Goal: Task Accomplishment & Management: Manage account settings

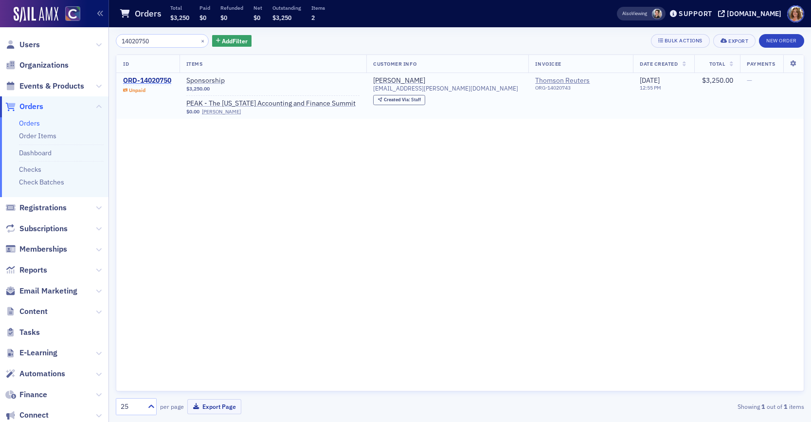
type input "14020750"
click at [155, 82] on div "ORD-14020750" at bounding box center [147, 80] width 48 height 9
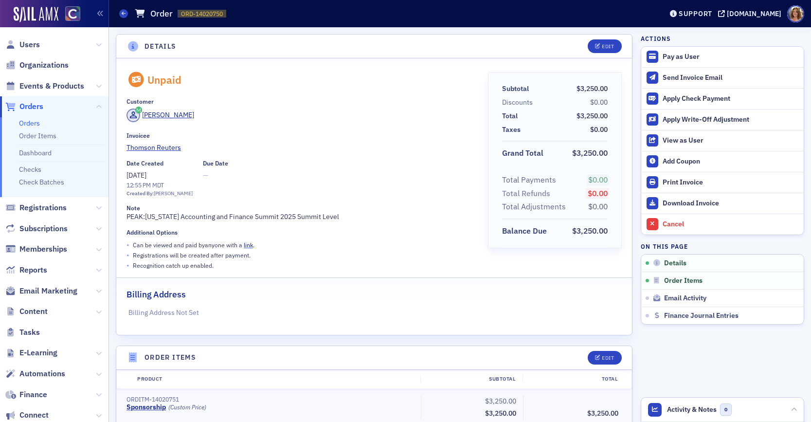
click at [249, 246] on link "link" at bounding box center [248, 245] width 9 height 8
drag, startPoint x: 259, startPoint y: 245, endPoint x: 132, endPoint y: 243, distance: 126.9
click at [132, 243] on div "• Can be viewed and paid by anyone with a link ." at bounding box center [300, 245] width 348 height 10
copy p "Can be viewed and paid by anyone with a link ."
click at [123, 14] on icon at bounding box center [124, 13] width 4 height 4
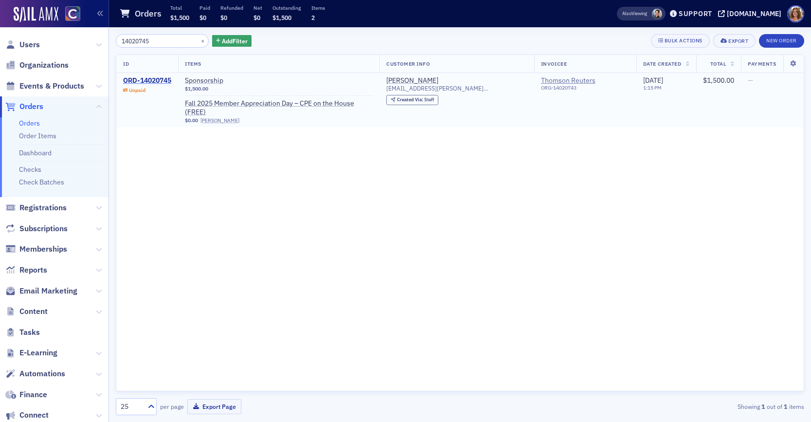
type input "14020745"
click at [154, 80] on div "ORD-14020745" at bounding box center [147, 80] width 48 height 9
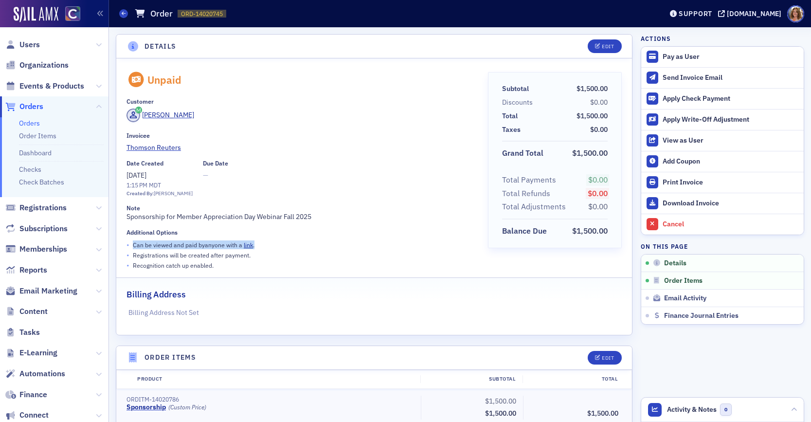
drag, startPoint x: 261, startPoint y: 243, endPoint x: 131, endPoint y: 243, distance: 129.8
click at [131, 243] on div "• Can be viewed and paid by anyone with a link ." at bounding box center [300, 245] width 348 height 10
copy p "Can be viewed and paid by anyone with a link ."
click at [124, 15] on icon at bounding box center [124, 13] width 4 height 4
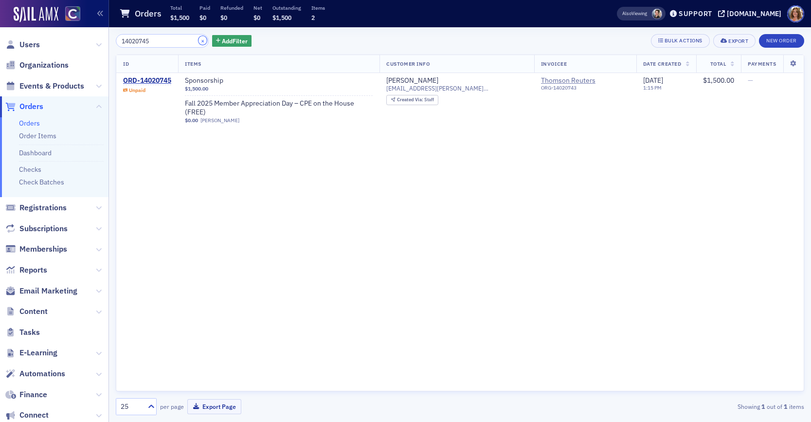
click at [198, 41] on button "×" at bounding box center [202, 40] width 9 height 9
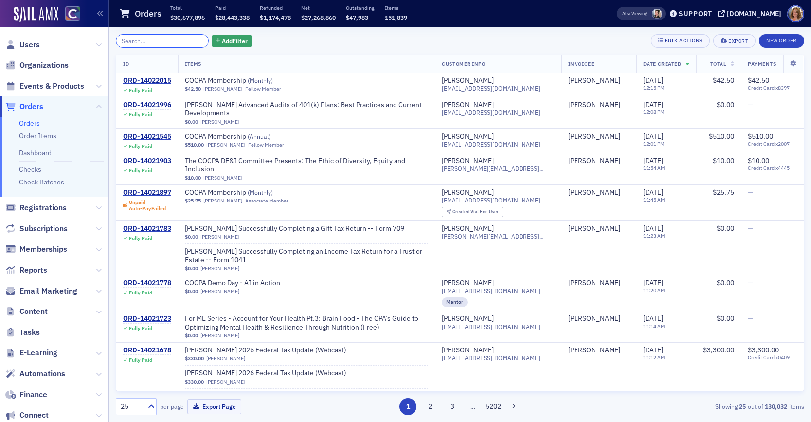
click at [157, 43] on input "search" at bounding box center [162, 41] width 93 height 14
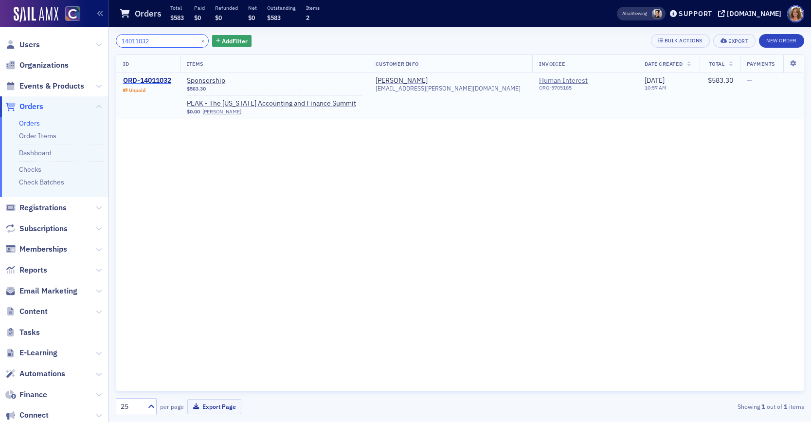
type input "14011032"
click at [151, 77] on div "ORD-14011032" at bounding box center [147, 80] width 48 height 9
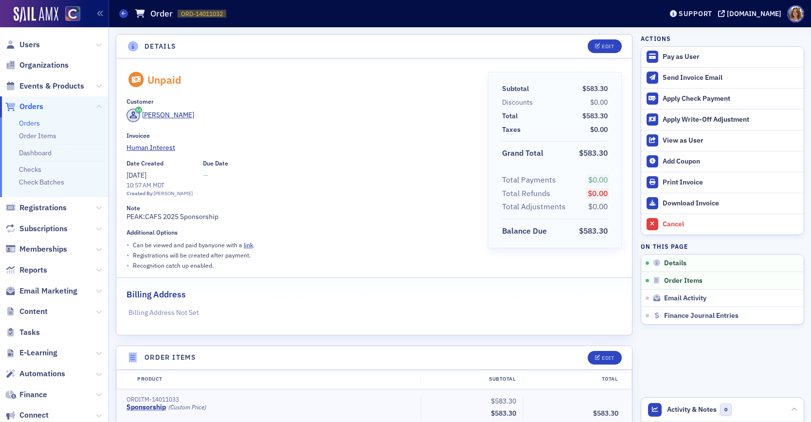
scroll to position [1, 0]
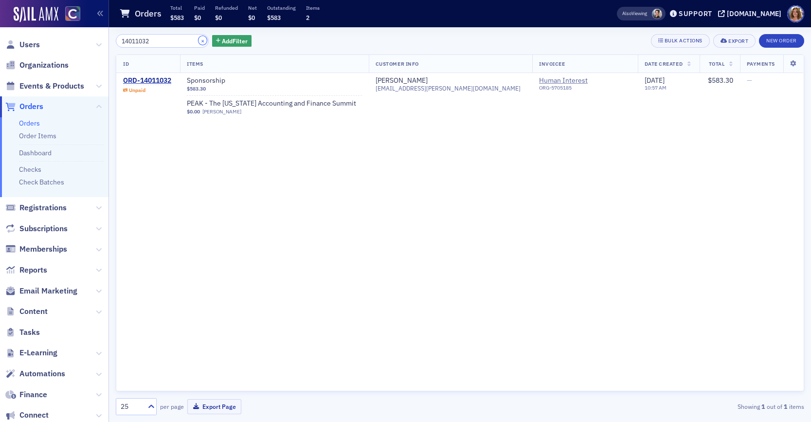
click at [198, 40] on button "×" at bounding box center [202, 40] width 9 height 9
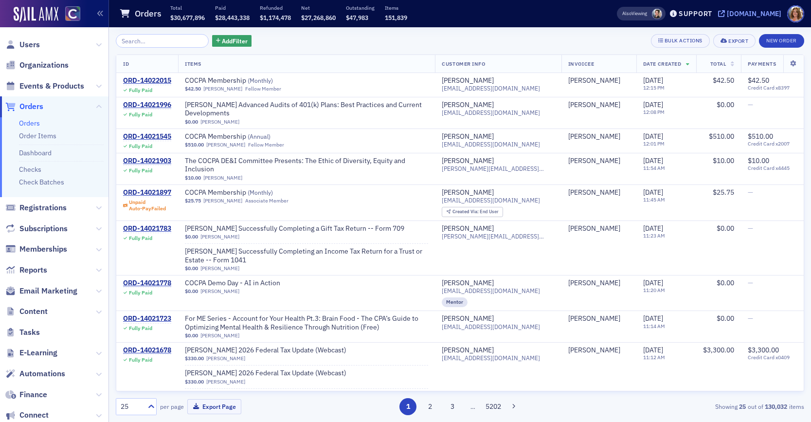
click at [759, 14] on div "[DOMAIN_NAME]" at bounding box center [754, 13] width 54 height 9
click at [98, 311] on icon at bounding box center [99, 312] width 6 height 6
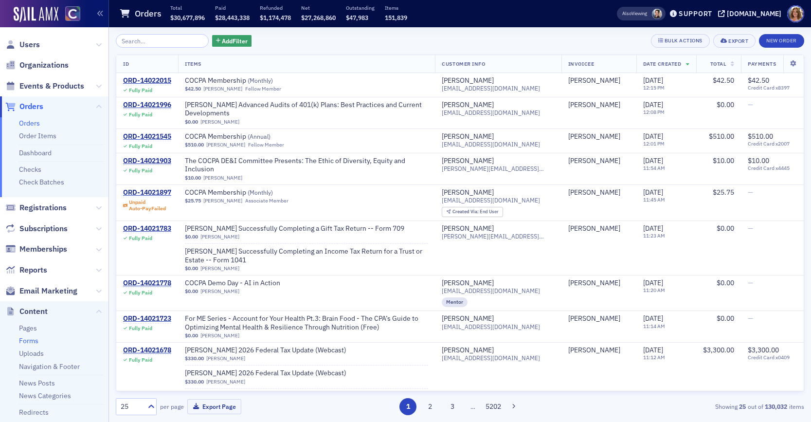
click at [27, 340] on link "Forms" at bounding box center [28, 340] width 19 height 9
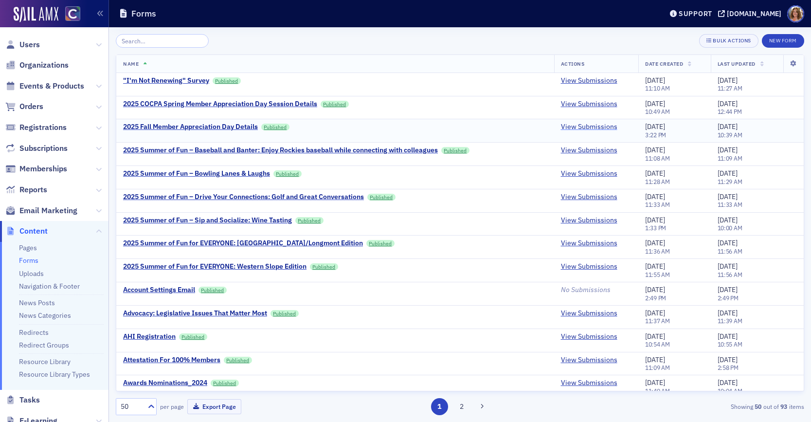
click at [578, 126] on link "View Submissions" at bounding box center [589, 127] width 56 height 9
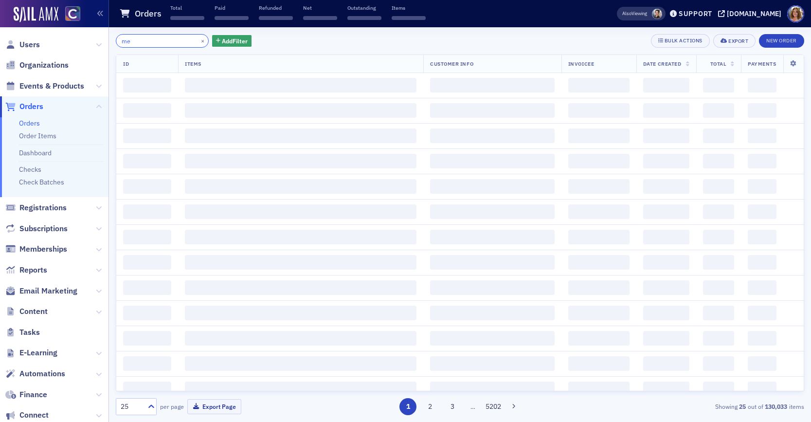
type input "m"
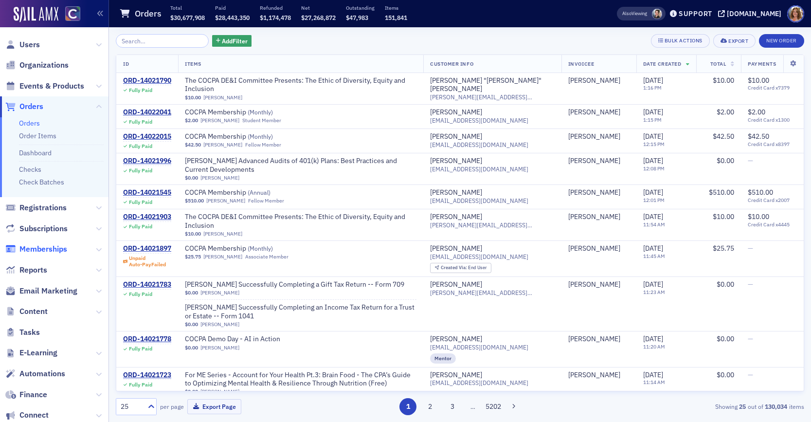
drag, startPoint x: 51, startPoint y: 249, endPoint x: 57, endPoint y: 247, distance: 6.6
click at [51, 249] on span "Memberships" at bounding box center [43, 249] width 48 height 11
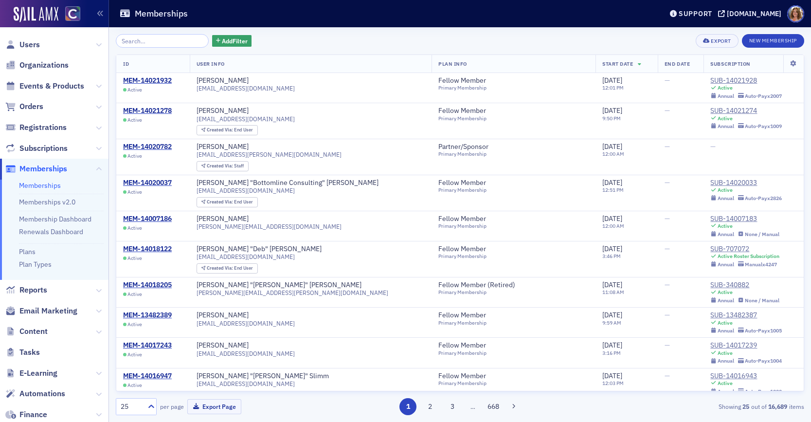
click at [164, 41] on input "search" at bounding box center [162, 41] width 93 height 14
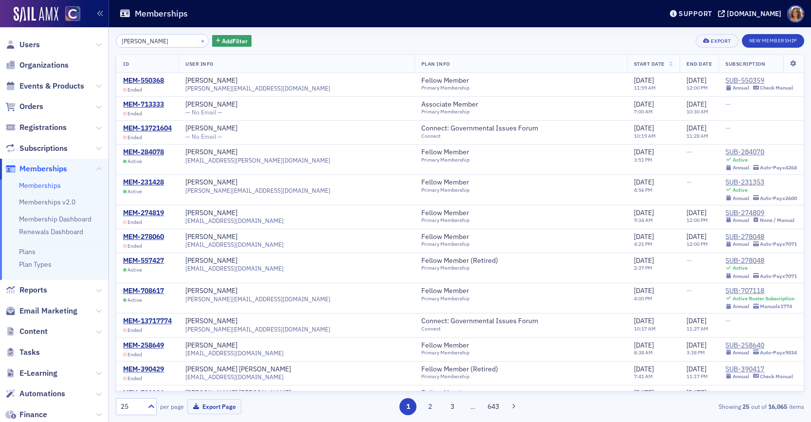
type input "[PERSON_NAME]"
drag, startPoint x: 188, startPoint y: 39, endPoint x: 205, endPoint y: 40, distance: 17.0
click at [198, 39] on button "×" at bounding box center [202, 40] width 9 height 9
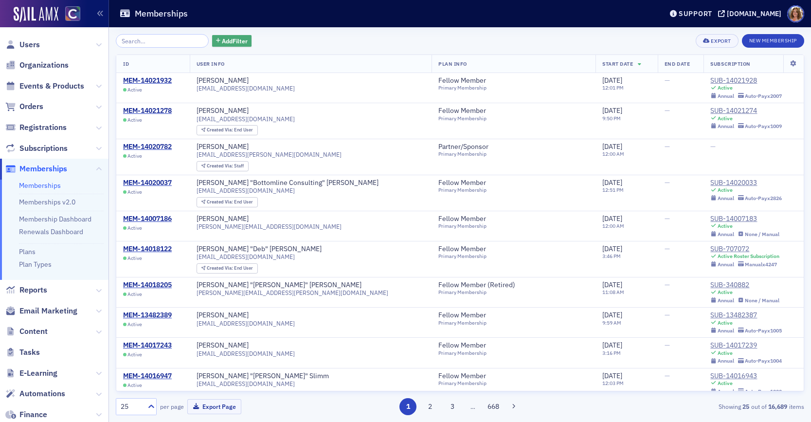
click at [222, 39] on span "Add Filter" at bounding box center [235, 40] width 26 height 9
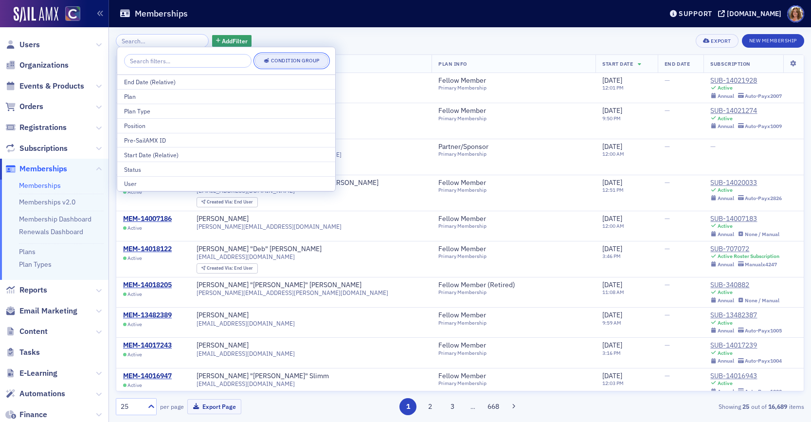
click at [284, 60] on div "Condition Group" at bounding box center [295, 60] width 49 height 5
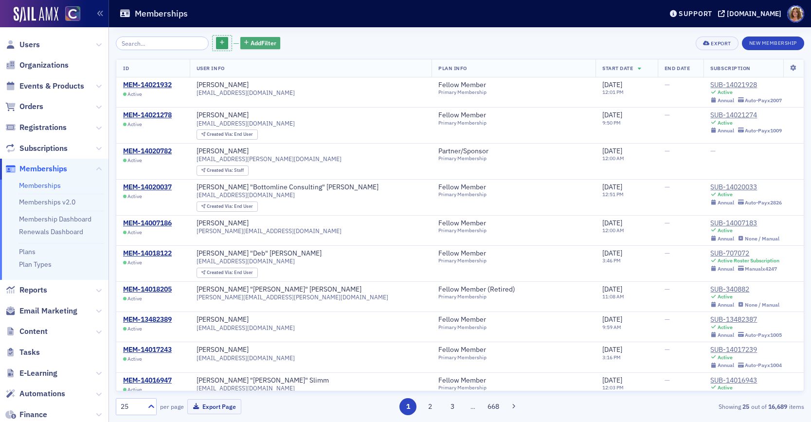
click at [230, 35] on icon "button" at bounding box center [231, 35] width 3 height 4
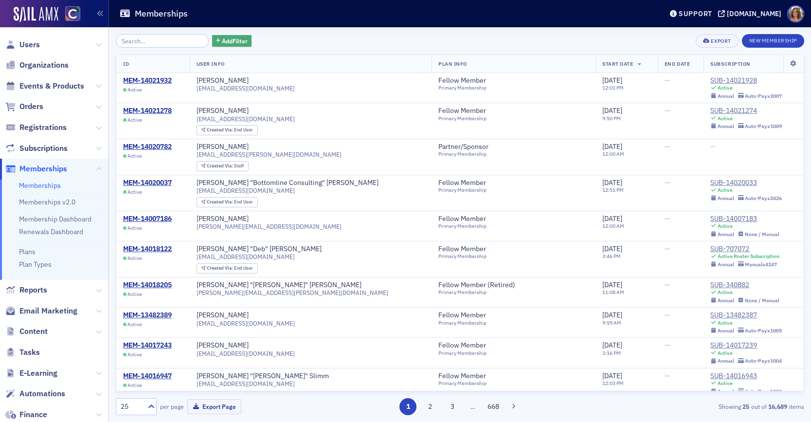
click at [222, 38] on span "Add Filter" at bounding box center [235, 40] width 26 height 9
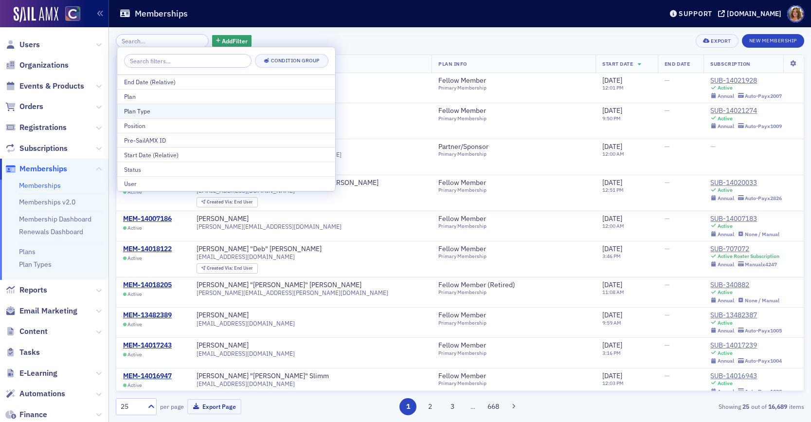
click at [179, 111] on div "Plan Type" at bounding box center [226, 110] width 204 height 9
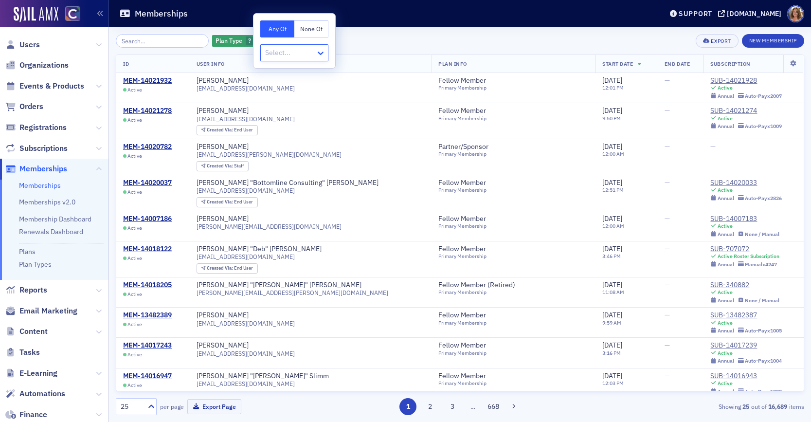
click at [318, 53] on icon at bounding box center [321, 53] width 10 height 10
type input "p"
click at [320, 52] on icon at bounding box center [321, 53] width 10 height 10
click at [277, 29] on button "Any Of" at bounding box center [277, 28] width 34 height 17
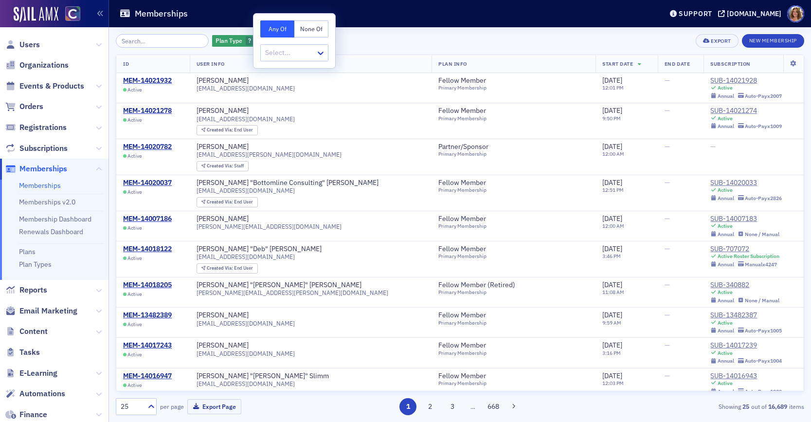
click at [309, 53] on div at bounding box center [289, 53] width 51 height 12
type input "partner"
click at [257, 38] on icon "button" at bounding box center [259, 40] width 4 height 5
click at [228, 42] on span "Add Filter" at bounding box center [235, 40] width 26 height 9
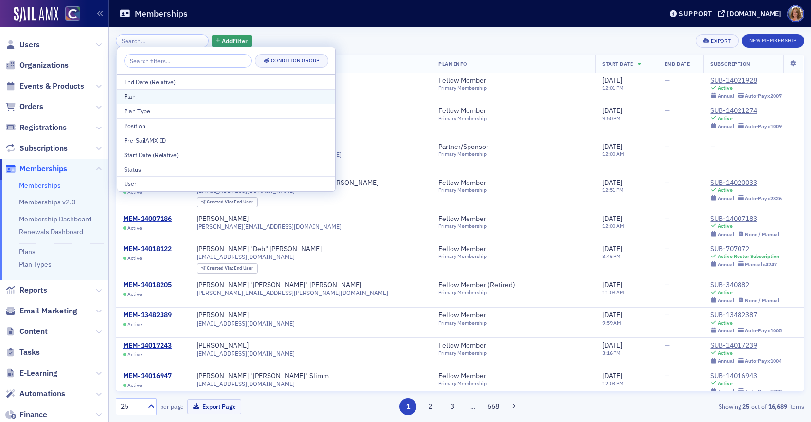
click at [170, 95] on div "Plan" at bounding box center [226, 96] width 204 height 9
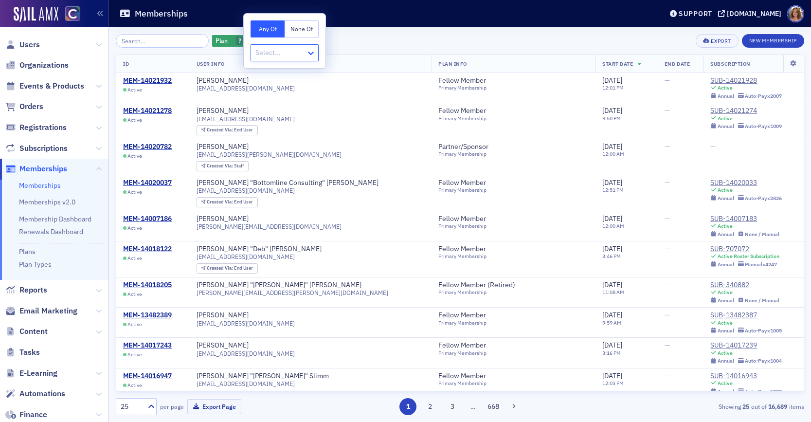
click at [310, 50] on icon at bounding box center [311, 53] width 10 height 10
type input "pa"
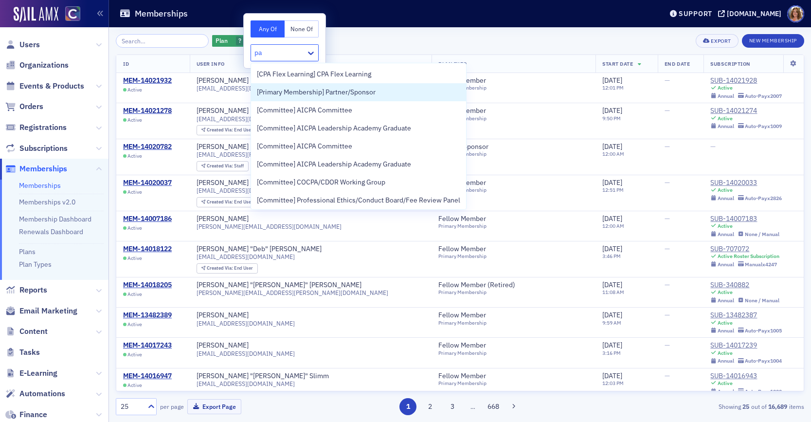
click at [336, 91] on span "[Primary Membership] Partner/Sponsor" at bounding box center [316, 92] width 119 height 10
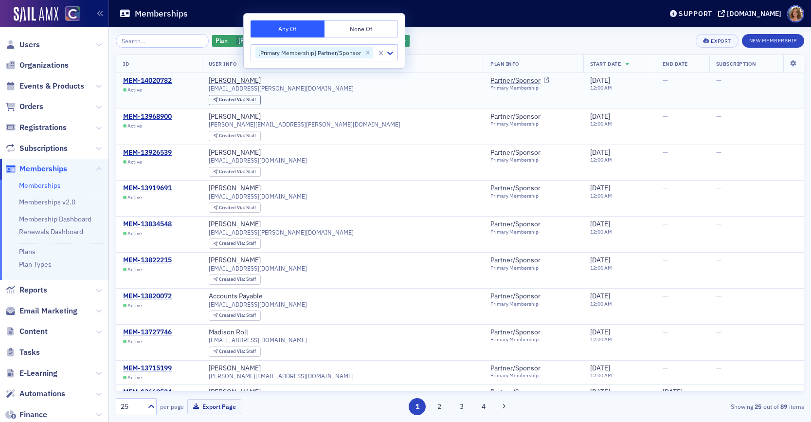
click at [195, 77] on div "MEM-14020782 Active" at bounding box center [159, 84] width 72 height 17
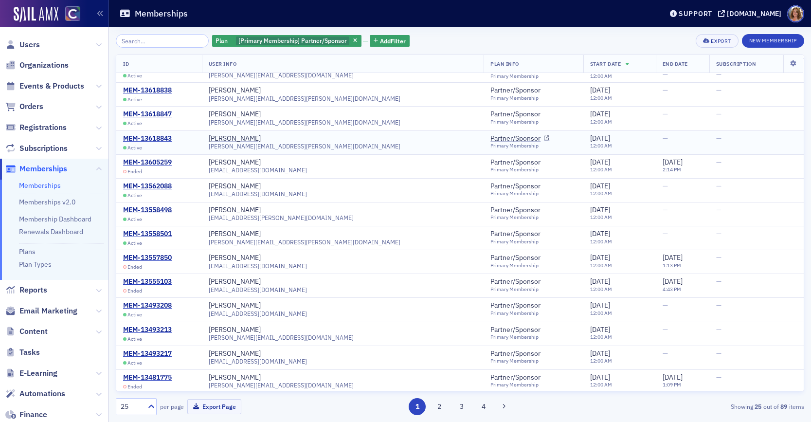
scroll to position [375, 0]
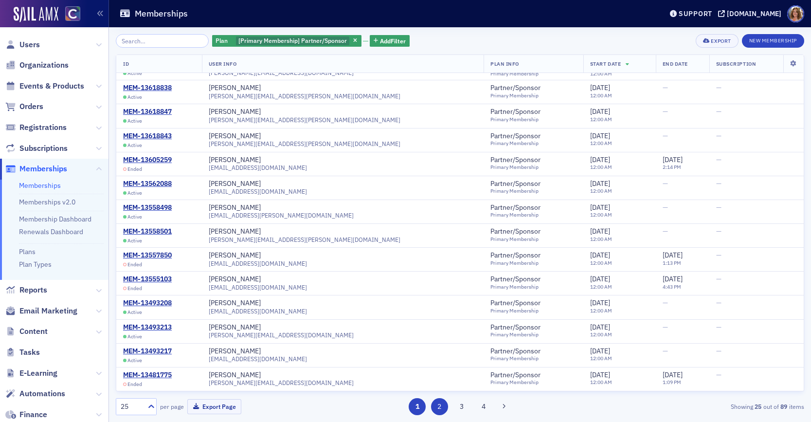
click at [439, 407] on button "2" at bounding box center [439, 406] width 17 height 17
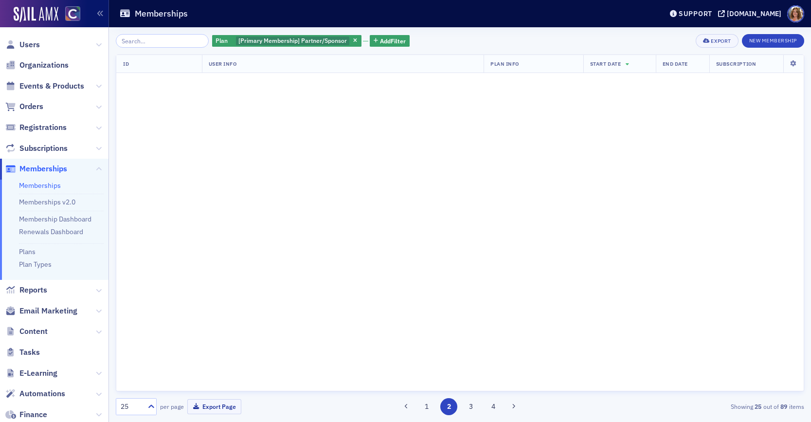
scroll to position [0, 0]
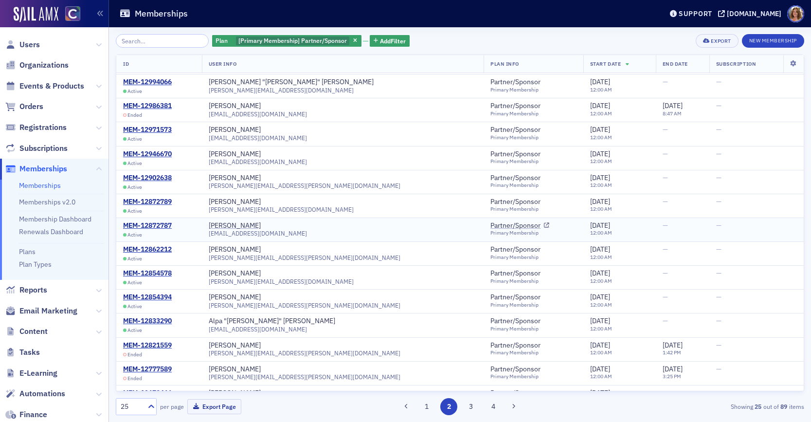
scroll to position [263, 0]
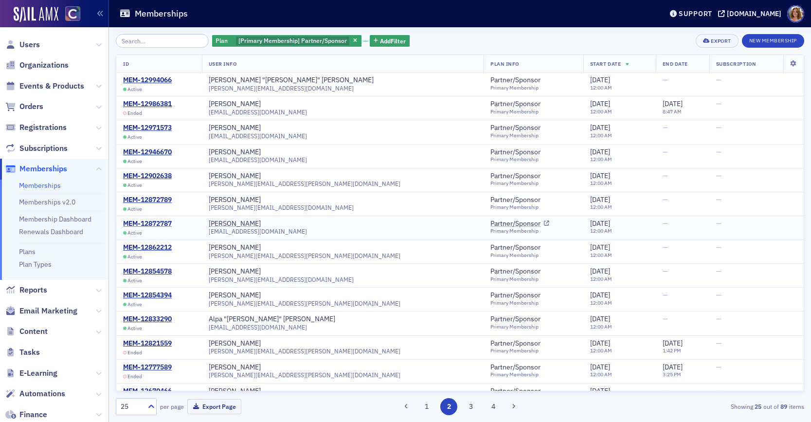
click at [151, 223] on div "MEM-12872787" at bounding box center [147, 223] width 49 height 9
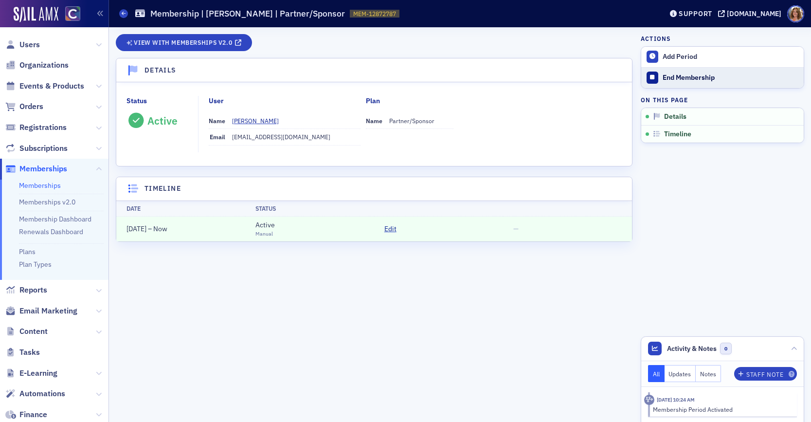
click at [687, 76] on div "End Membership" at bounding box center [730, 77] width 136 height 9
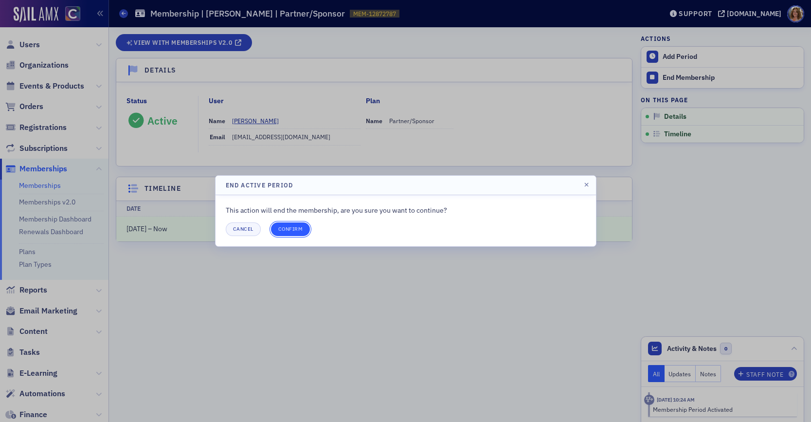
click at [291, 228] on button "Confirm" at bounding box center [290, 229] width 39 height 14
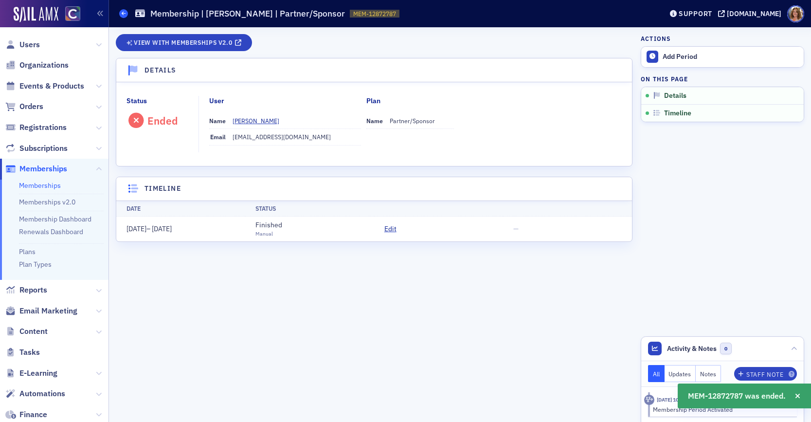
click at [123, 14] on icon at bounding box center [124, 13] width 4 height 4
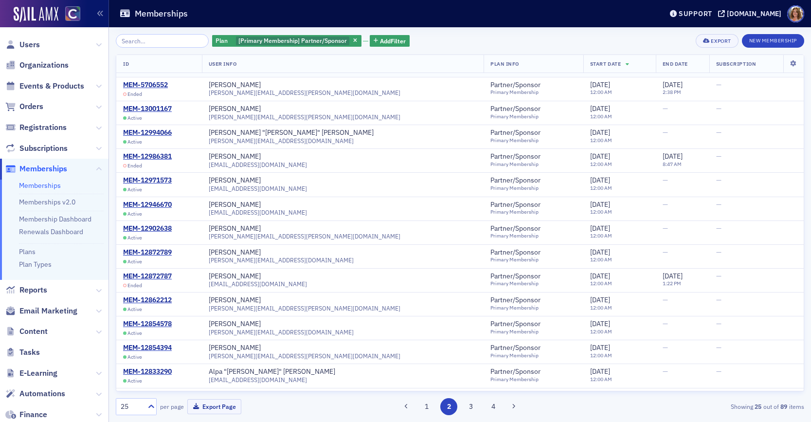
scroll to position [212, 0]
click at [156, 250] on div "MEM-12872789" at bounding box center [147, 251] width 49 height 9
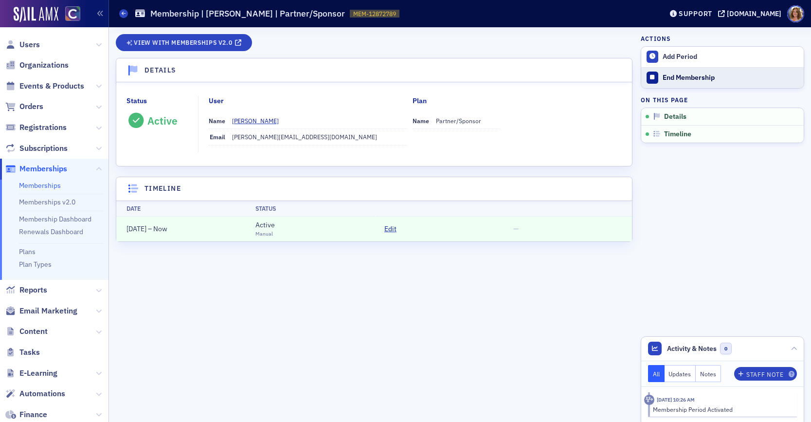
click at [692, 79] on div "End Membership" at bounding box center [730, 77] width 136 height 9
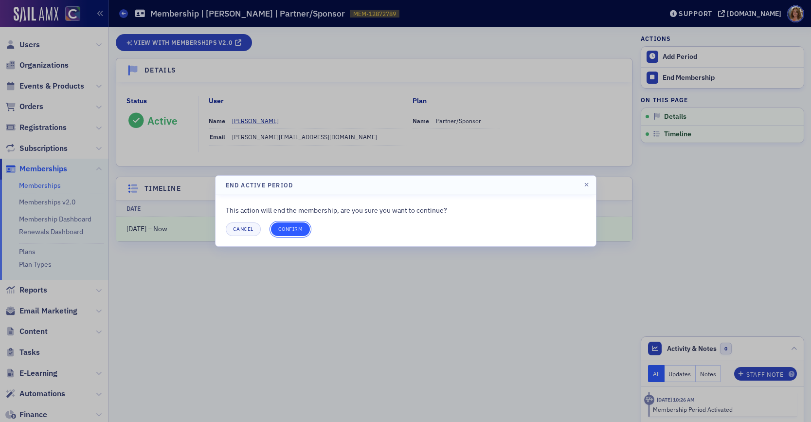
click at [290, 227] on button "Confirm" at bounding box center [290, 229] width 39 height 14
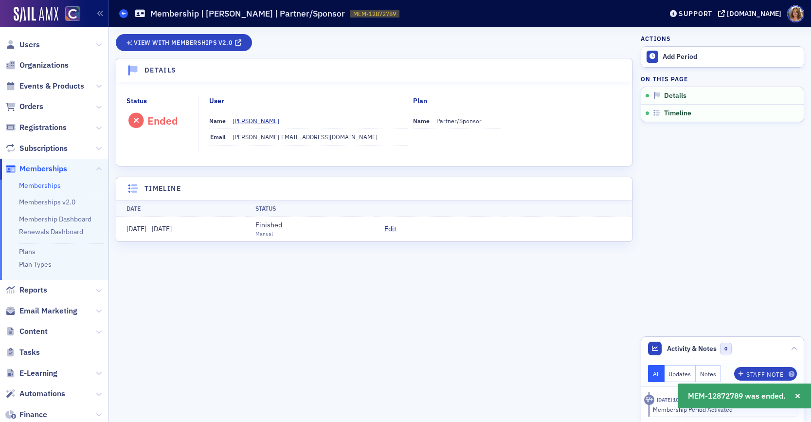
click at [124, 13] on icon at bounding box center [124, 13] width 4 height 4
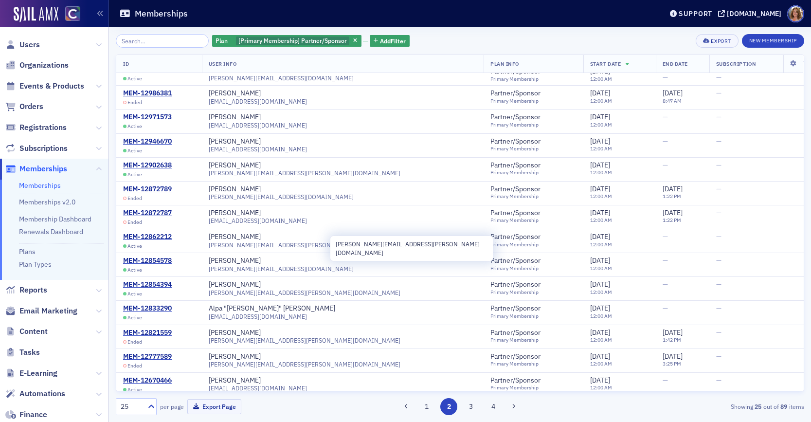
scroll to position [279, 0]
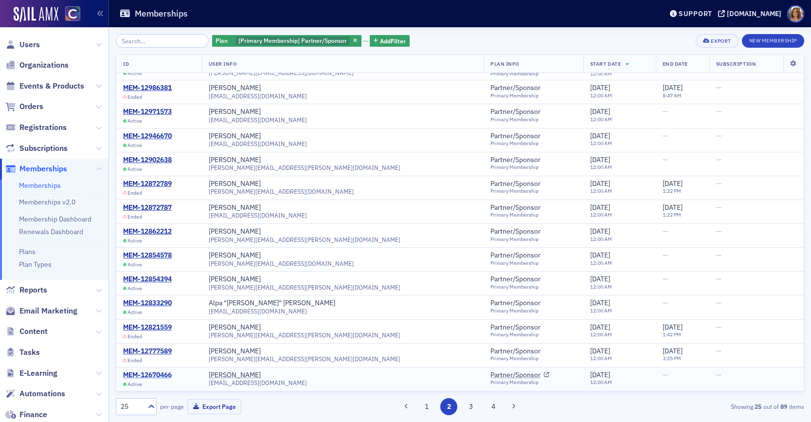
click at [156, 375] on div "MEM-12670466" at bounding box center [147, 375] width 49 height 9
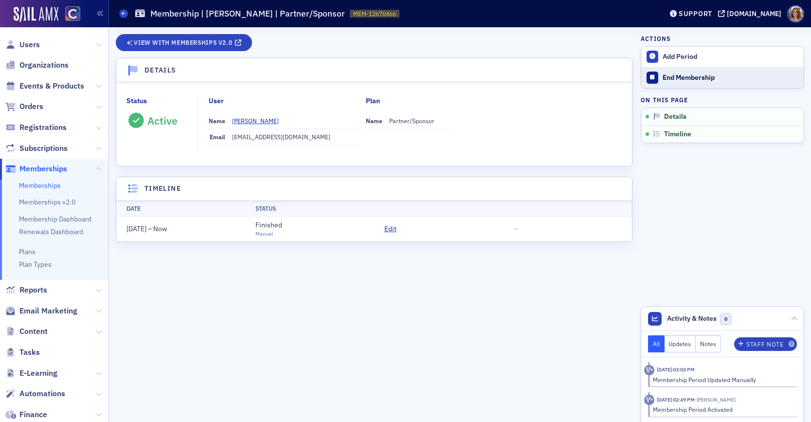
click at [667, 77] on div "End Membership" at bounding box center [730, 77] width 136 height 9
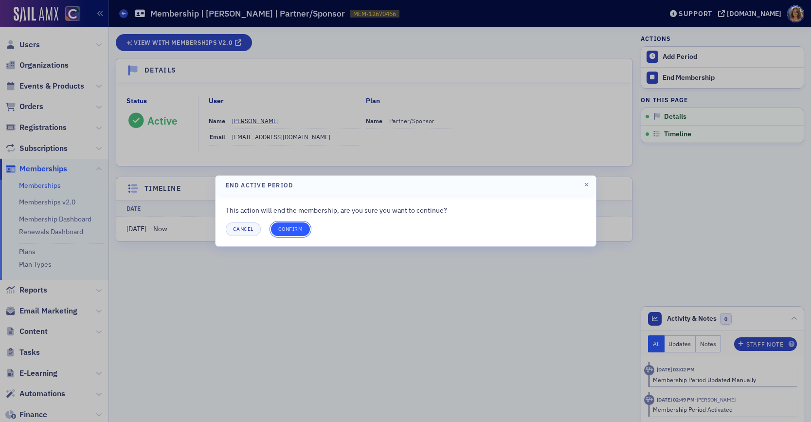
click at [294, 228] on button "Confirm" at bounding box center [290, 229] width 39 height 14
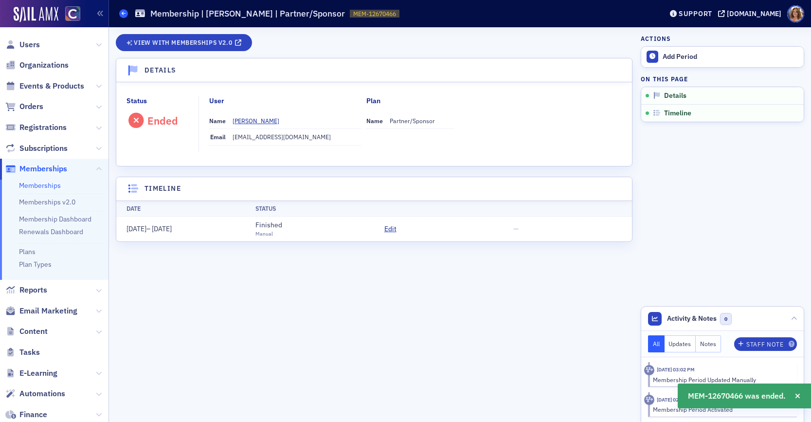
click at [124, 12] on icon at bounding box center [124, 13] width 4 height 4
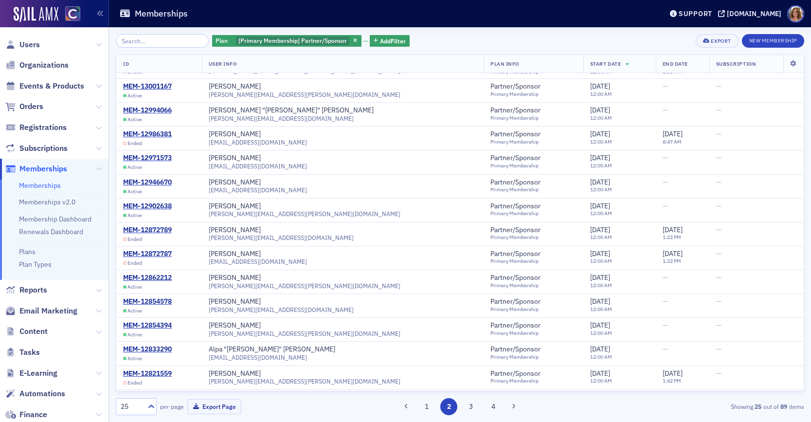
scroll to position [231, 0]
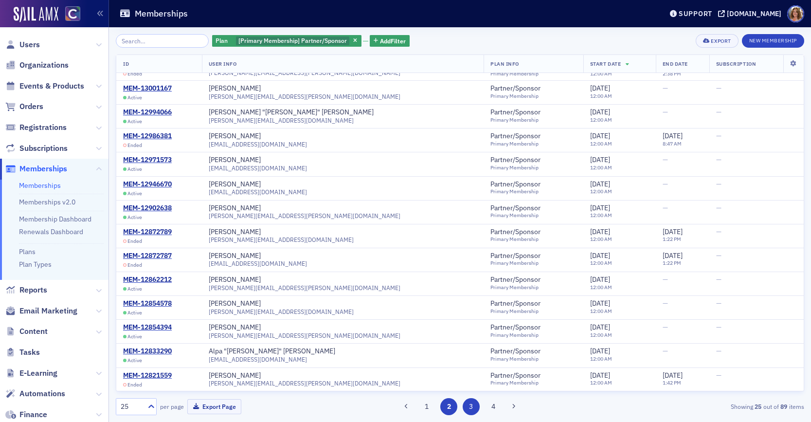
click at [474, 405] on button "3" at bounding box center [470, 406] width 17 height 17
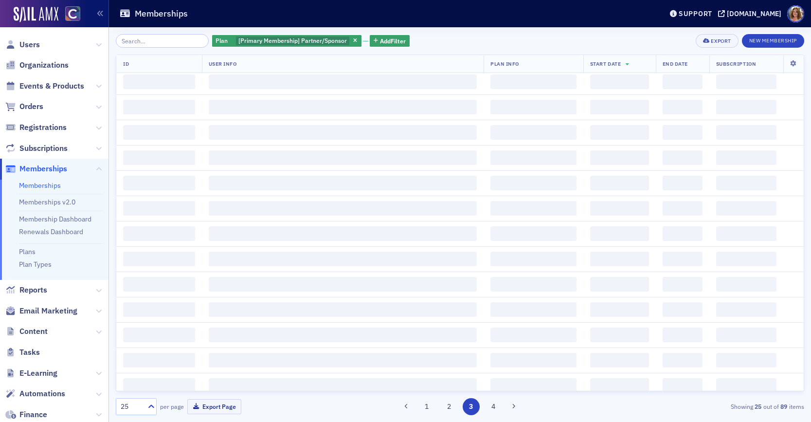
scroll to position [0, 0]
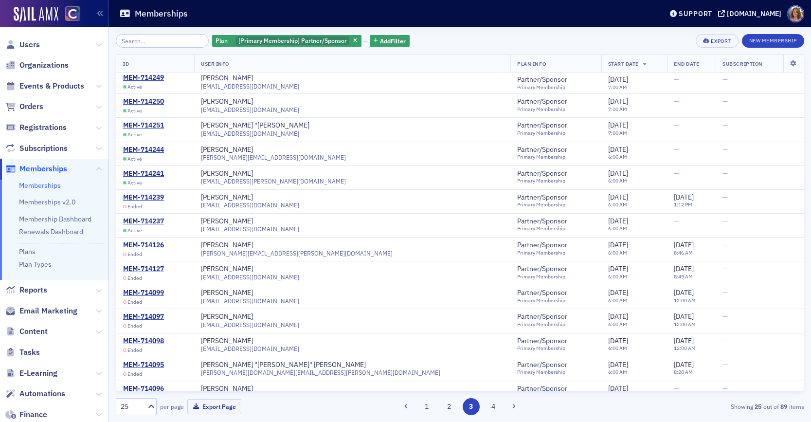
scroll to position [279, 0]
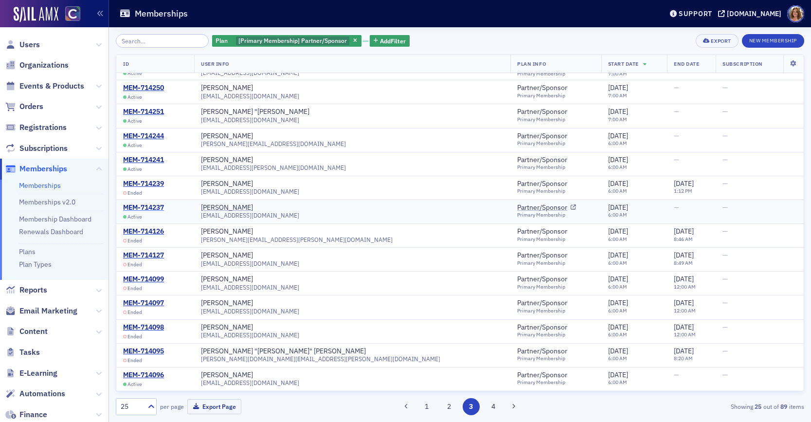
click at [146, 208] on div "MEM-714237" at bounding box center [143, 207] width 41 height 9
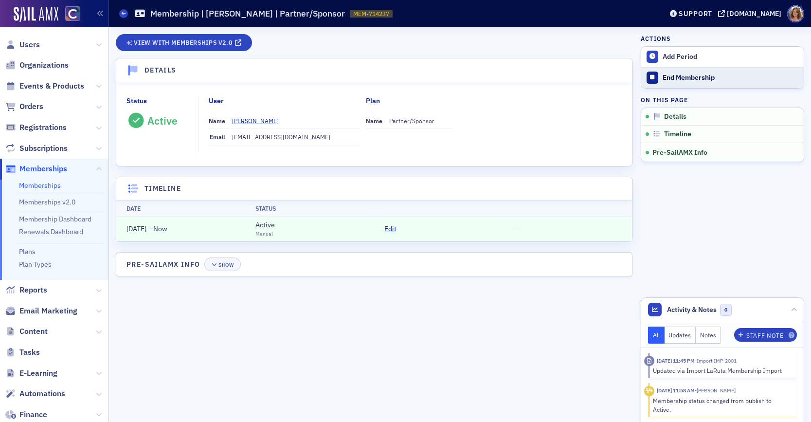
click at [667, 79] on div "End Membership" at bounding box center [730, 77] width 136 height 9
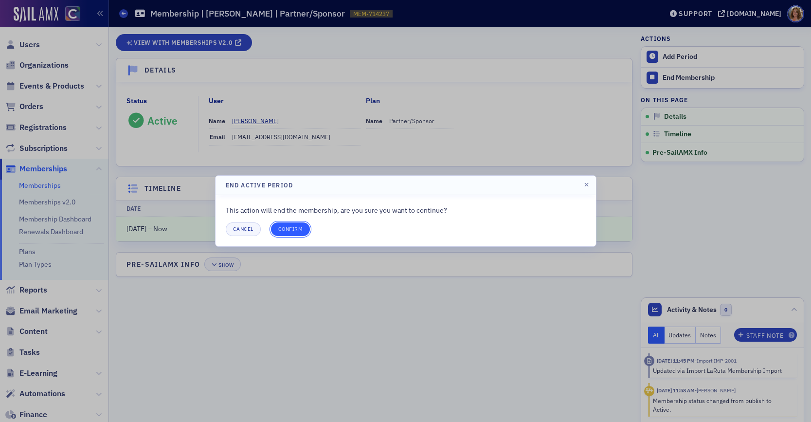
click at [292, 228] on button "Confirm" at bounding box center [290, 229] width 39 height 14
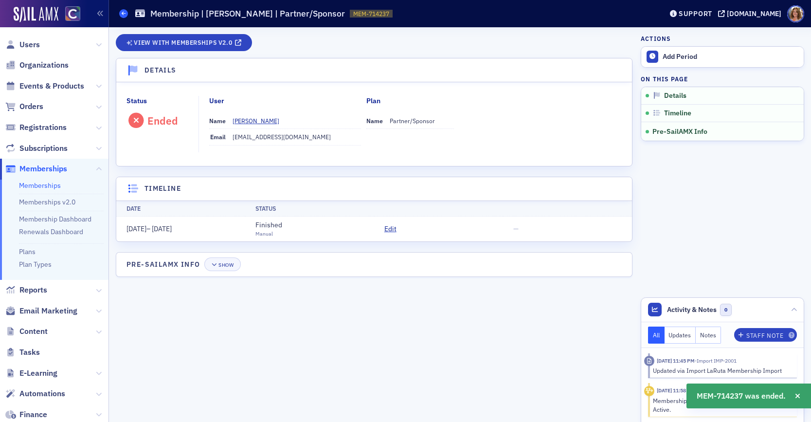
click at [124, 13] on icon at bounding box center [124, 13] width 4 height 4
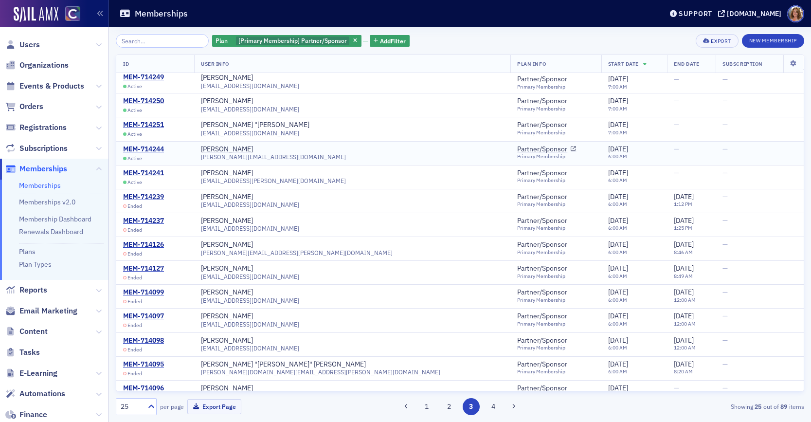
scroll to position [279, 0]
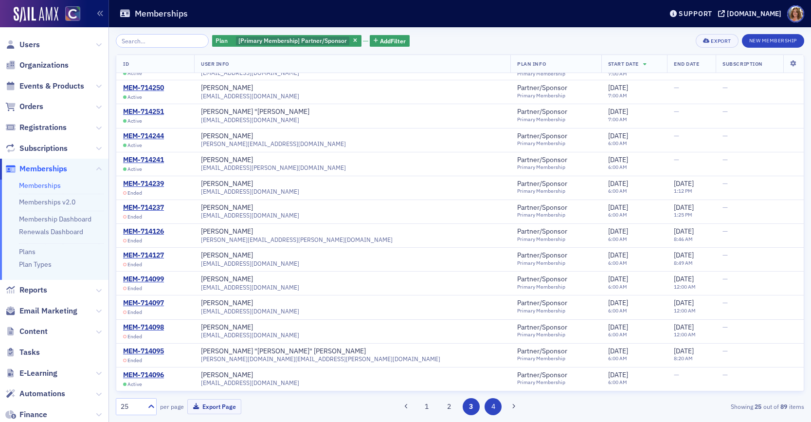
click at [489, 405] on button "4" at bounding box center [492, 406] width 17 height 17
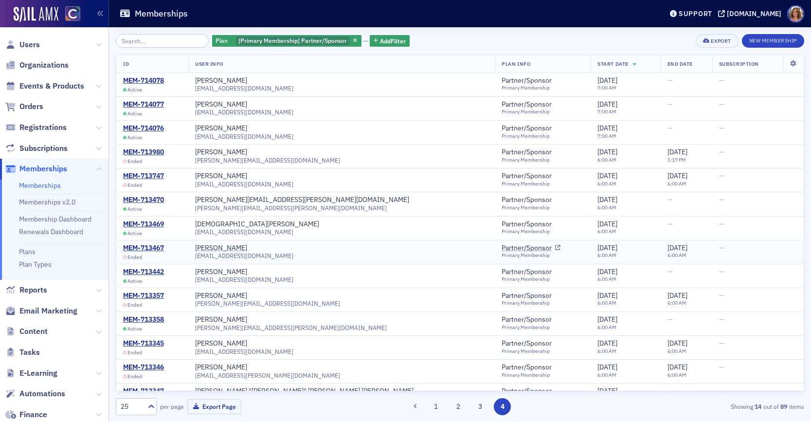
scroll to position [17, 0]
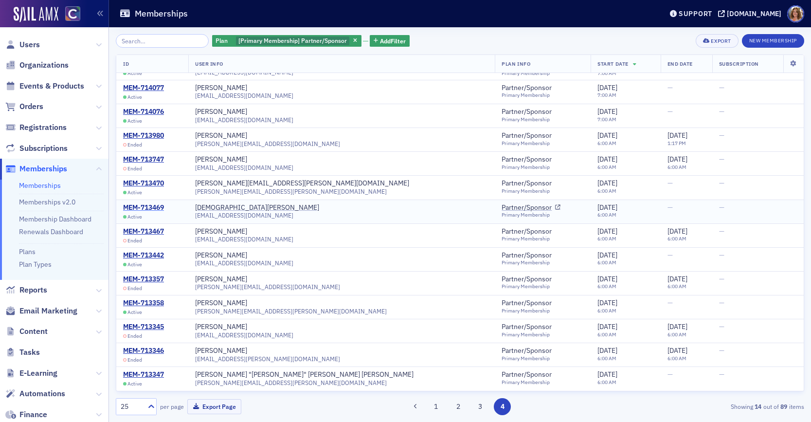
click at [149, 207] on div "MEM-713469" at bounding box center [143, 207] width 41 height 9
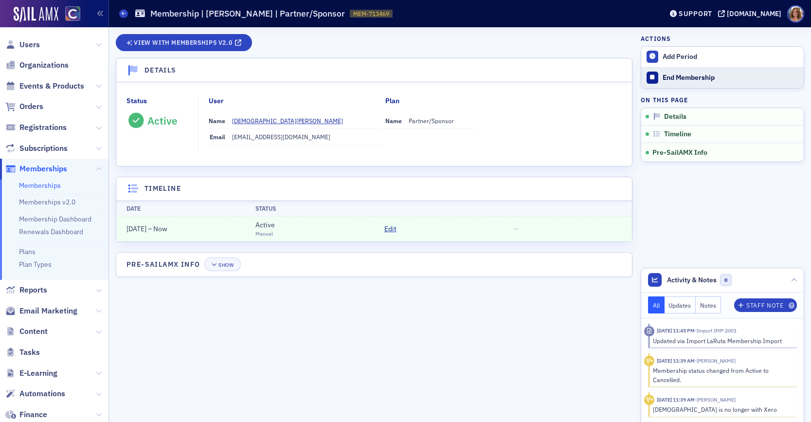
click at [682, 75] on div "End Membership" at bounding box center [730, 77] width 136 height 9
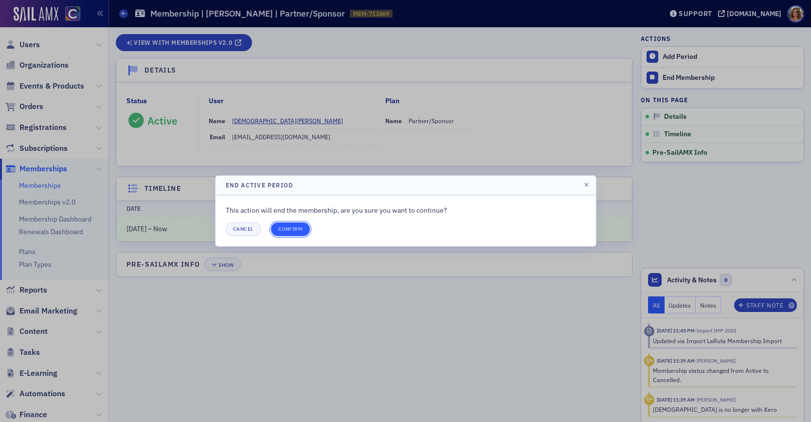
click at [293, 231] on button "Confirm" at bounding box center [290, 229] width 39 height 14
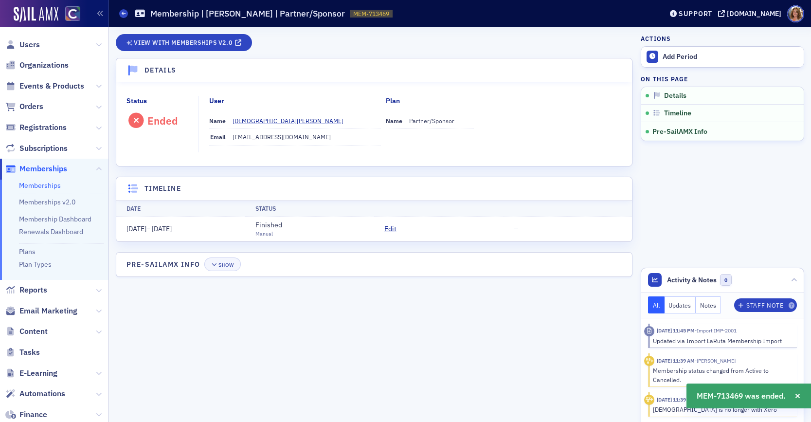
drag, startPoint x: 125, startPoint y: 14, endPoint x: 125, endPoint y: 33, distance: 18.5
click at [125, 14] on icon at bounding box center [124, 13] width 4 height 4
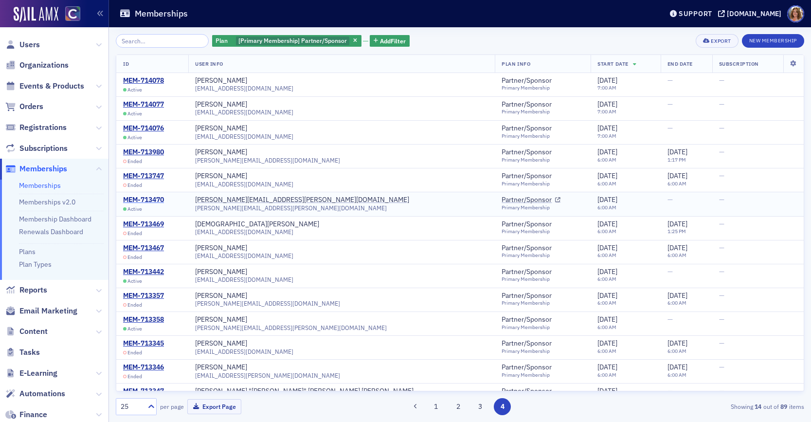
click at [146, 200] on div "MEM-713470" at bounding box center [143, 199] width 41 height 9
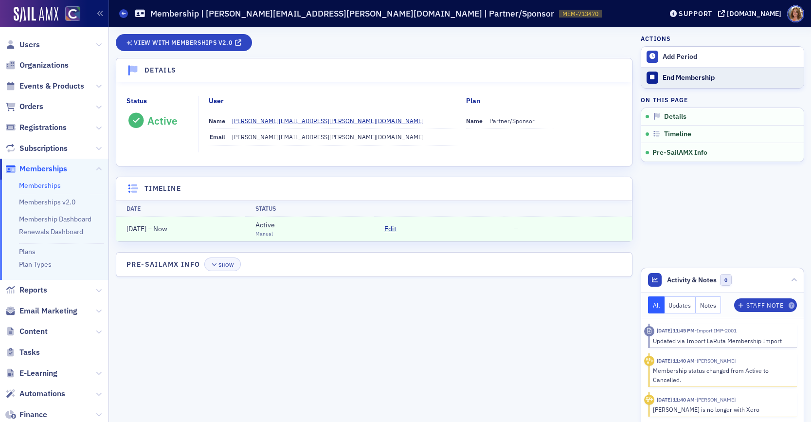
click at [681, 77] on div "End Membership" at bounding box center [730, 77] width 136 height 9
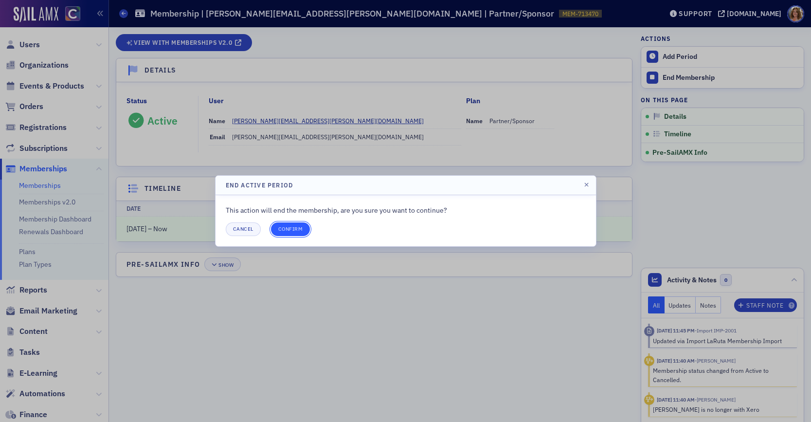
click at [296, 230] on button "Confirm" at bounding box center [290, 229] width 39 height 14
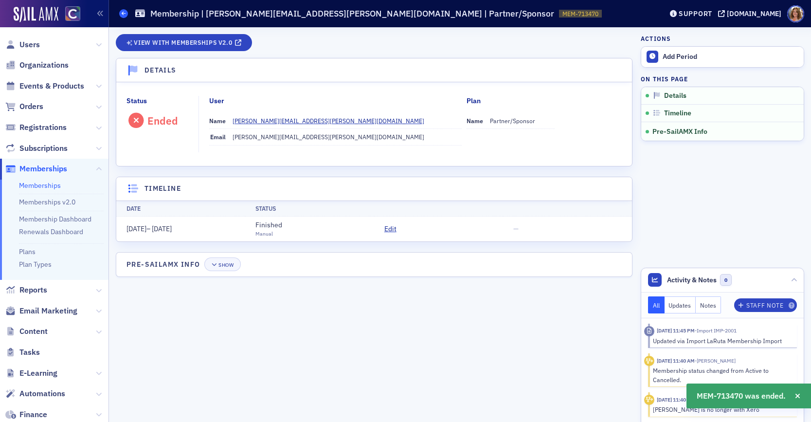
click at [124, 14] on icon at bounding box center [124, 13] width 4 height 4
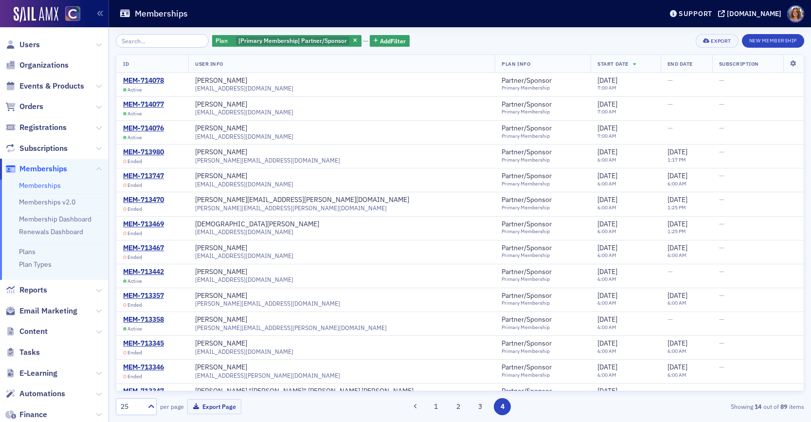
click at [478, 405] on button "3" at bounding box center [480, 406] width 17 height 17
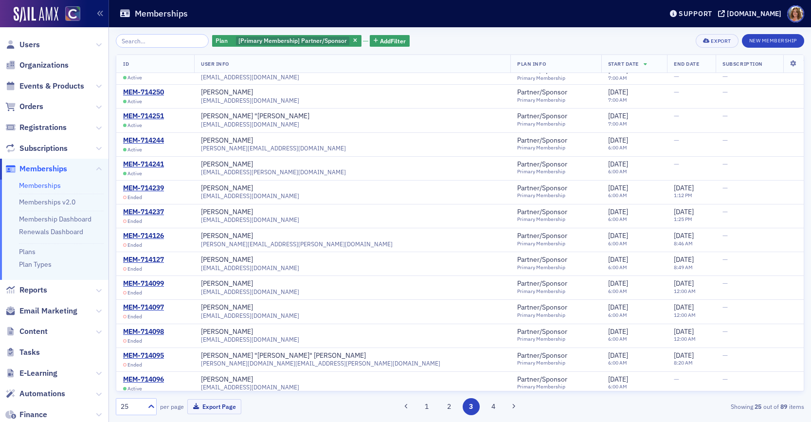
scroll to position [279, 0]
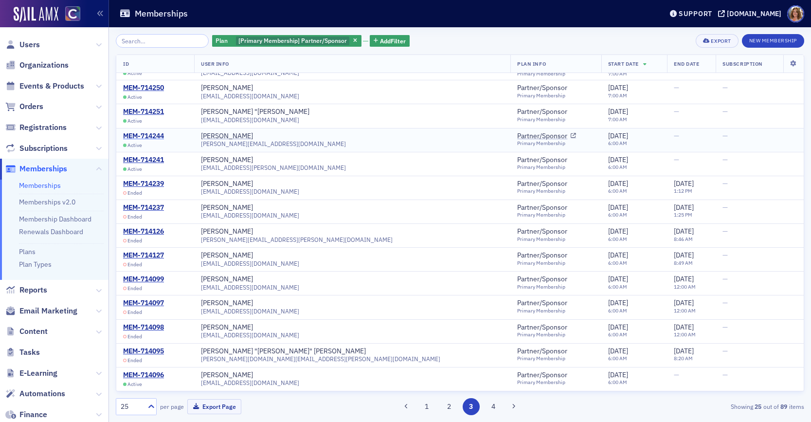
click at [145, 135] on div "MEM-714244" at bounding box center [143, 136] width 41 height 9
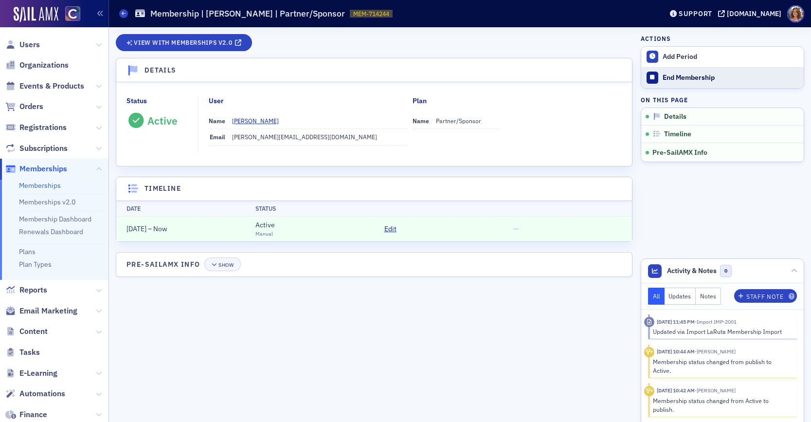
click at [677, 79] on div "End Membership" at bounding box center [730, 77] width 136 height 9
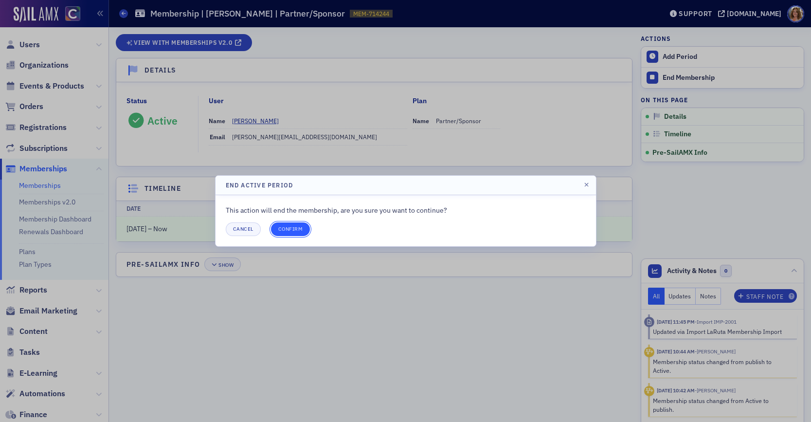
click at [284, 229] on button "Confirm" at bounding box center [290, 229] width 39 height 14
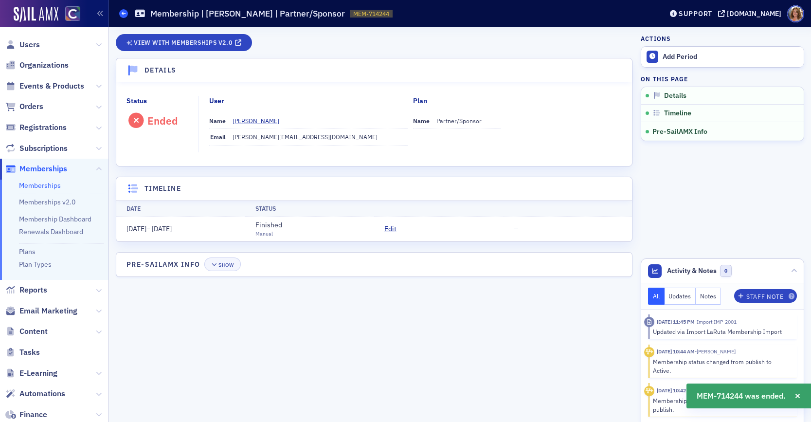
click at [124, 15] on icon at bounding box center [124, 13] width 4 height 4
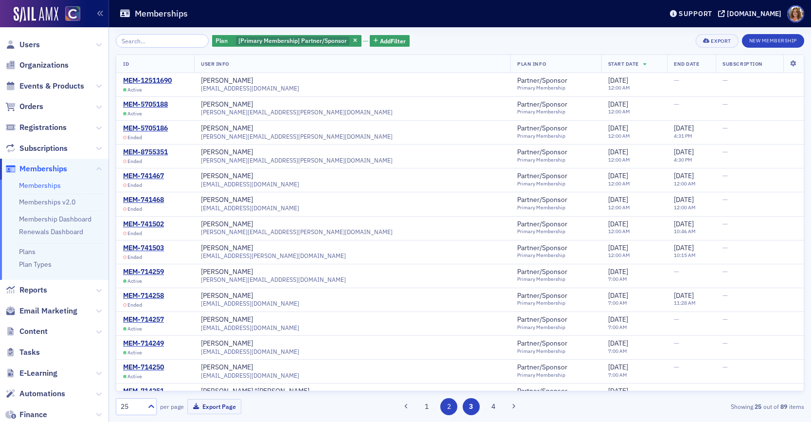
click at [447, 407] on button "2" at bounding box center [448, 406] width 17 height 17
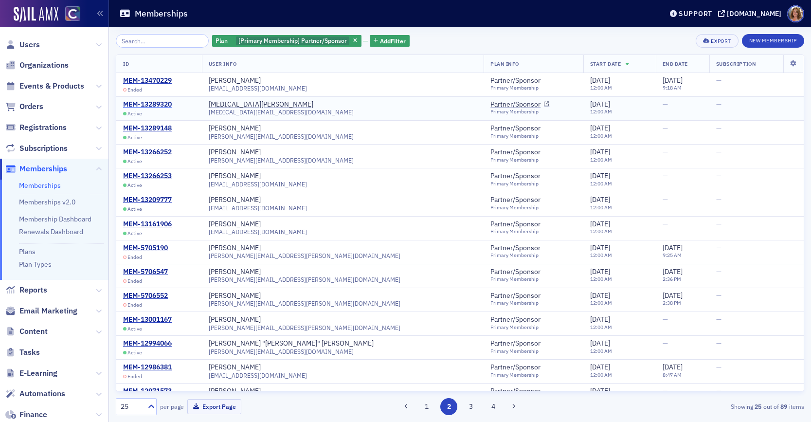
click at [149, 103] on div "MEM-13289320" at bounding box center [147, 104] width 49 height 9
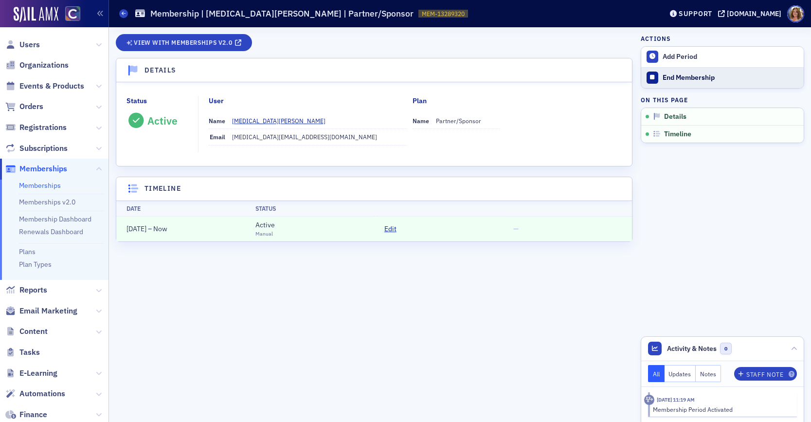
click at [684, 77] on div "End Membership" at bounding box center [730, 77] width 136 height 9
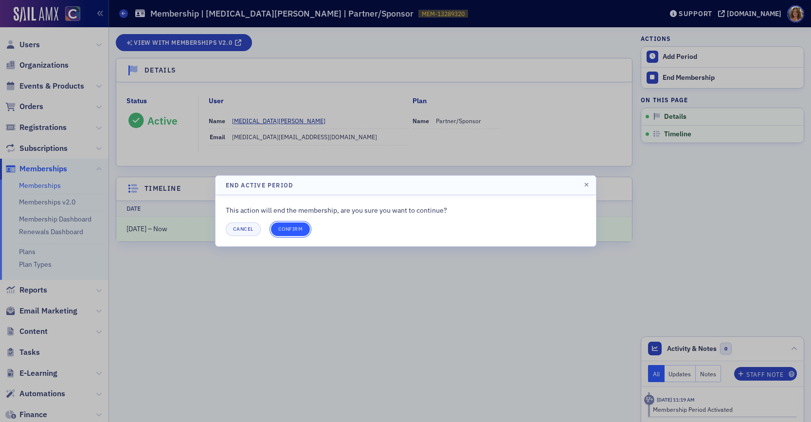
drag, startPoint x: 297, startPoint y: 230, endPoint x: 286, endPoint y: 224, distance: 12.2
click at [297, 230] on button "Confirm" at bounding box center [290, 229] width 39 height 14
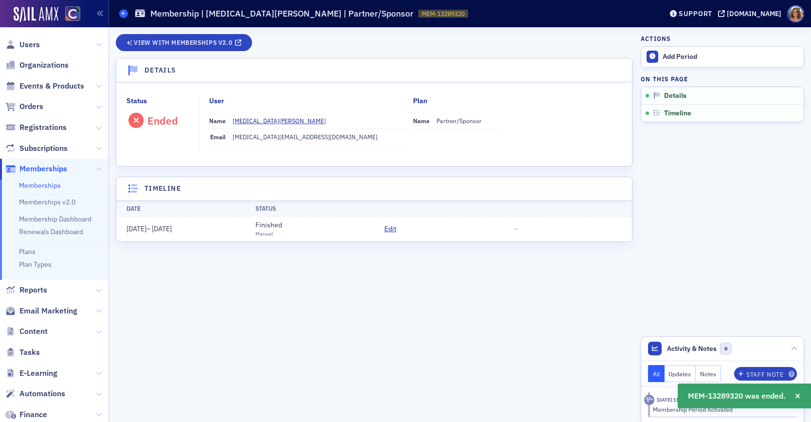
click at [123, 13] on icon at bounding box center [124, 13] width 4 height 4
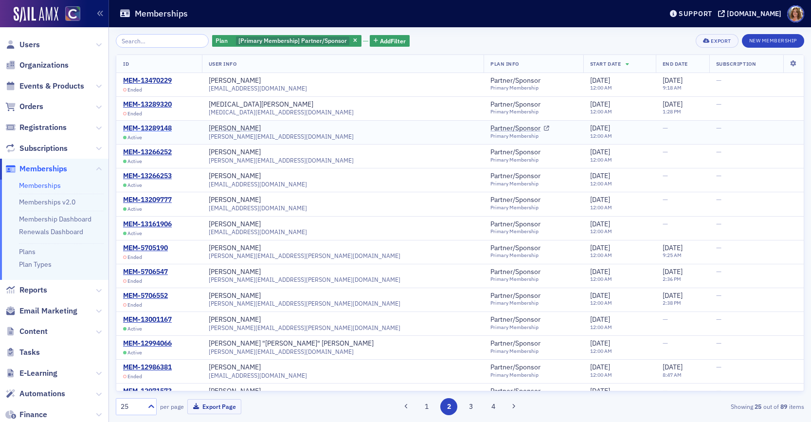
click at [141, 127] on div "MEM-13289148" at bounding box center [147, 128] width 49 height 9
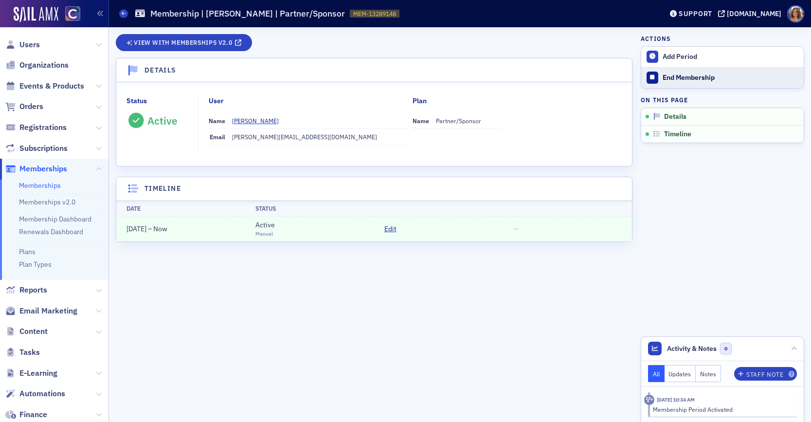
click at [688, 76] on div "End Membership" at bounding box center [730, 77] width 136 height 9
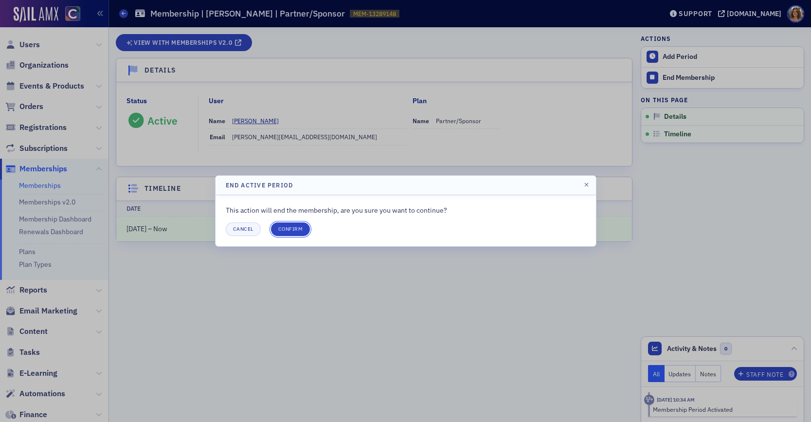
drag, startPoint x: 294, startPoint y: 229, endPoint x: 285, endPoint y: 217, distance: 14.6
click at [293, 228] on button "Confirm" at bounding box center [290, 229] width 39 height 14
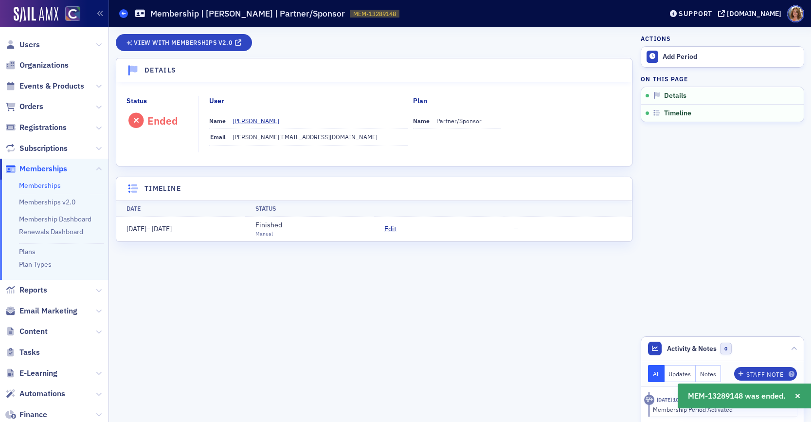
click at [122, 14] on icon at bounding box center [124, 13] width 4 height 4
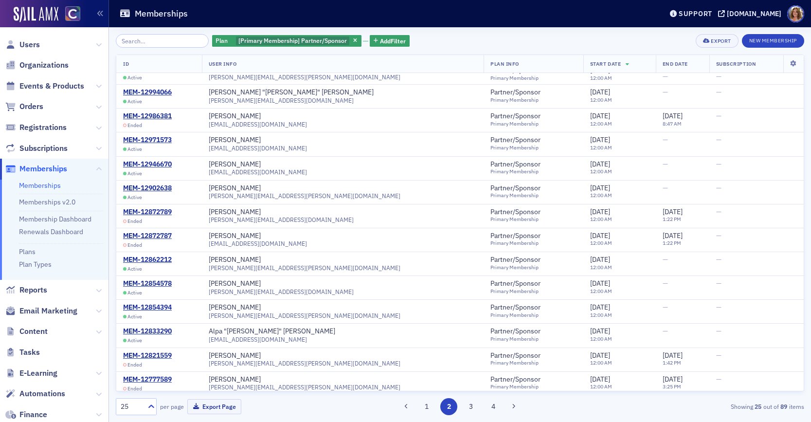
scroll to position [279, 0]
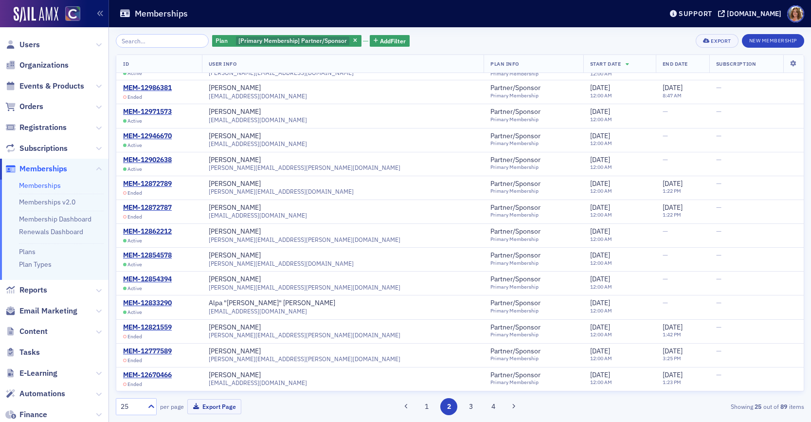
click at [426, 407] on button "1" at bounding box center [426, 406] width 17 height 17
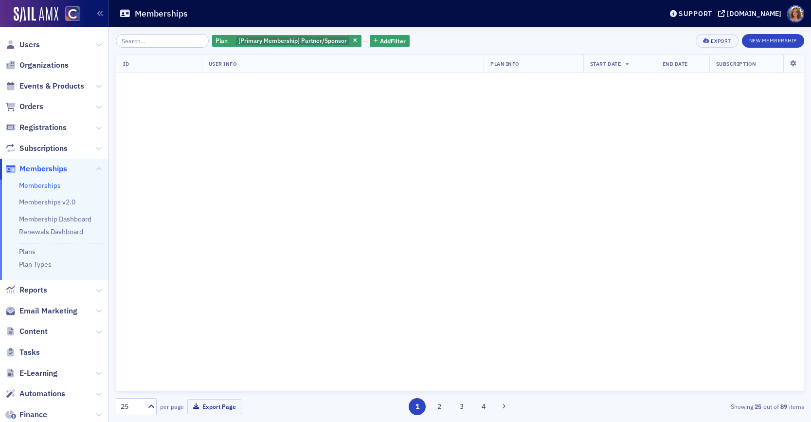
scroll to position [0, 0]
